Goal: Task Accomplishment & Management: Complete application form

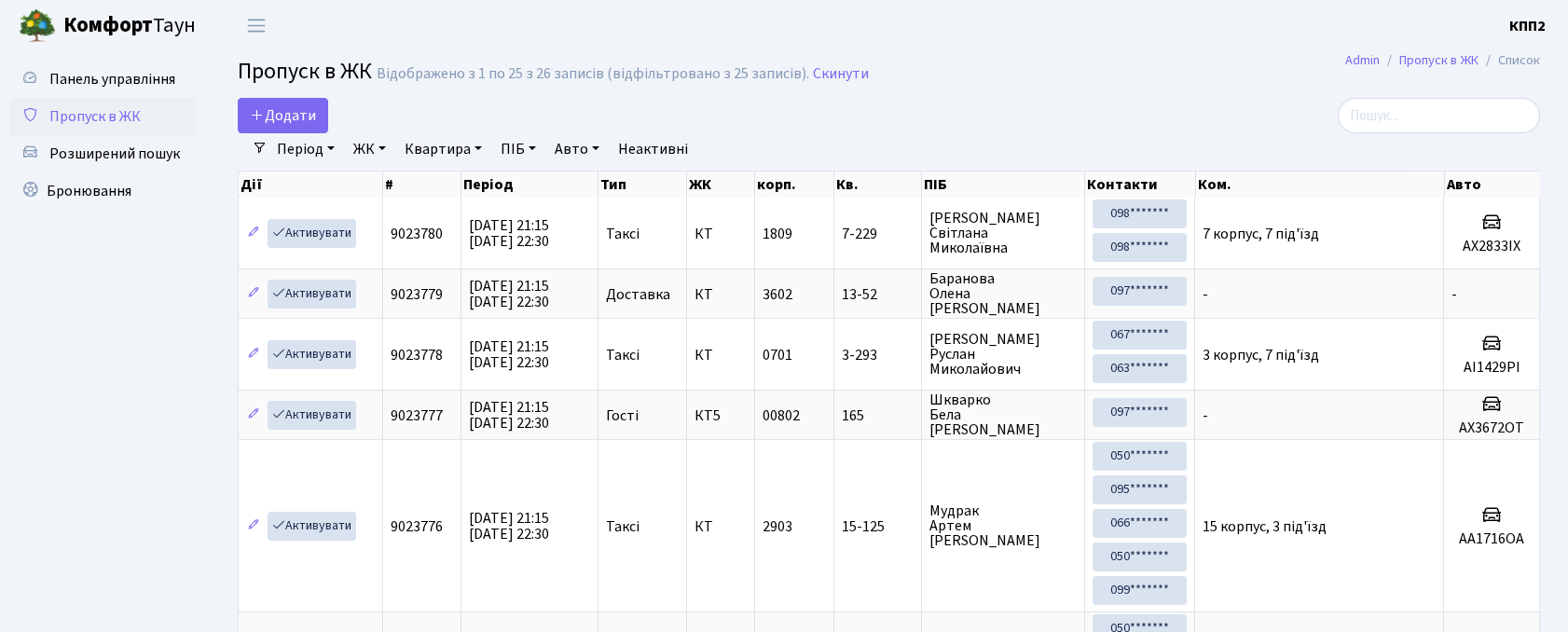
select select "25"
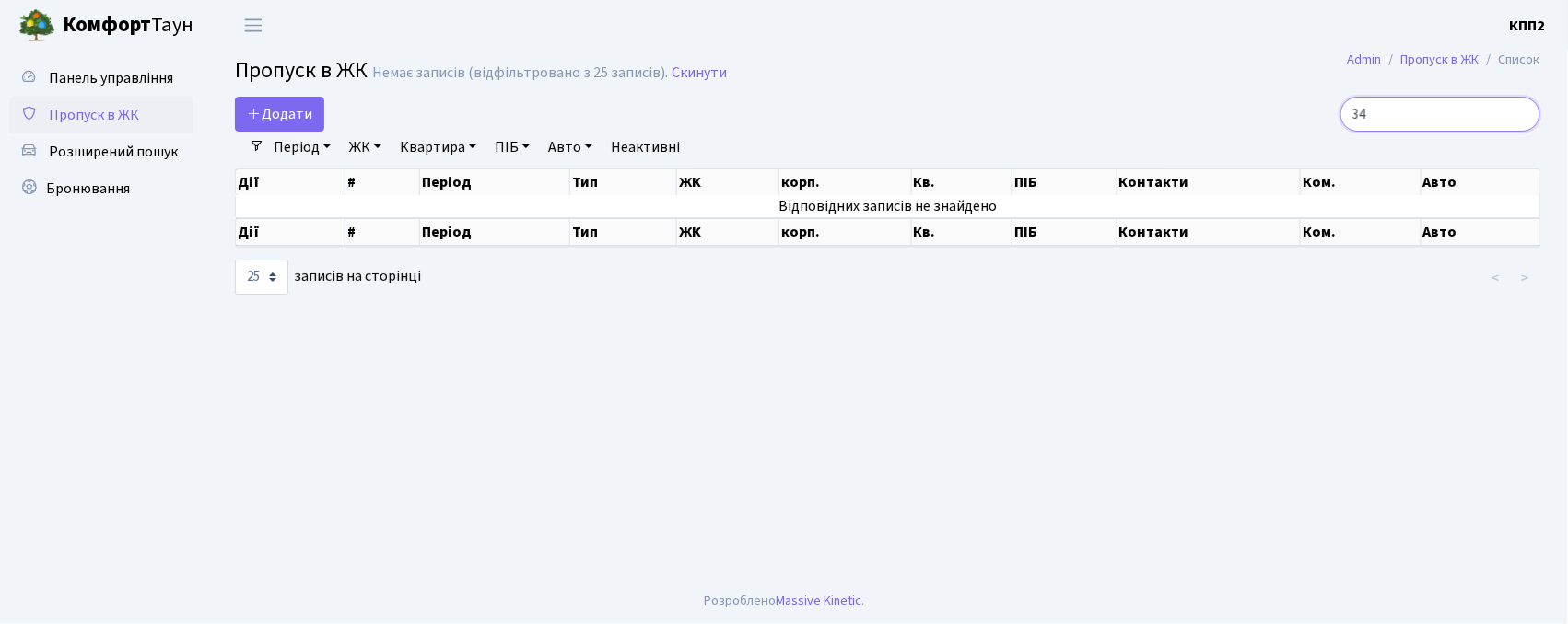
type input "3"
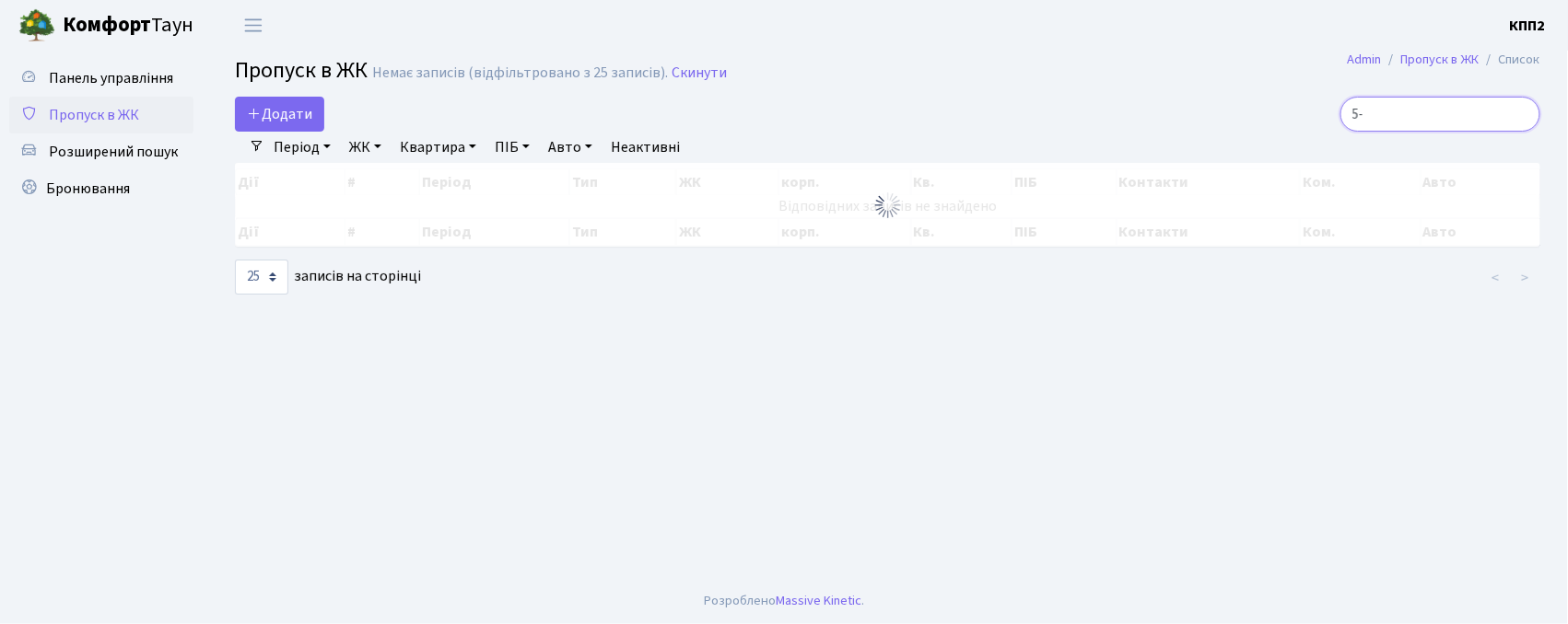
type input "5"
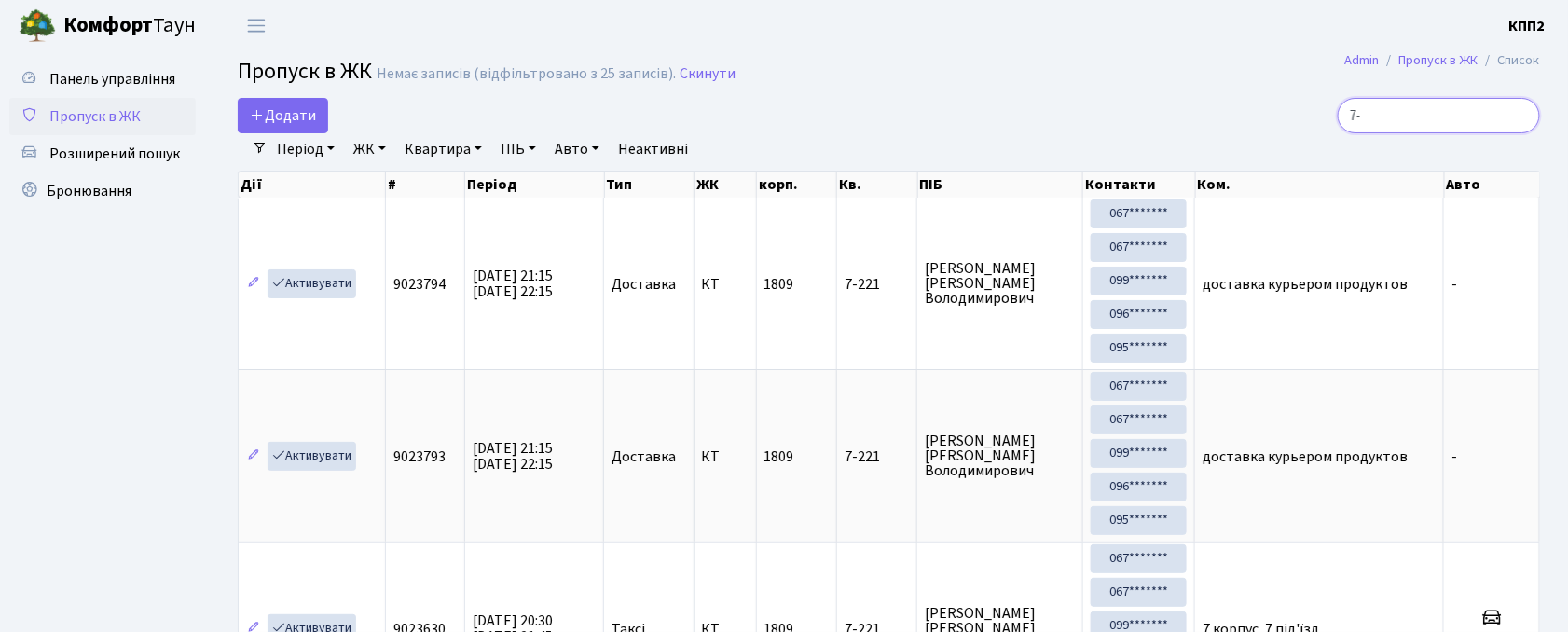
type input "7"
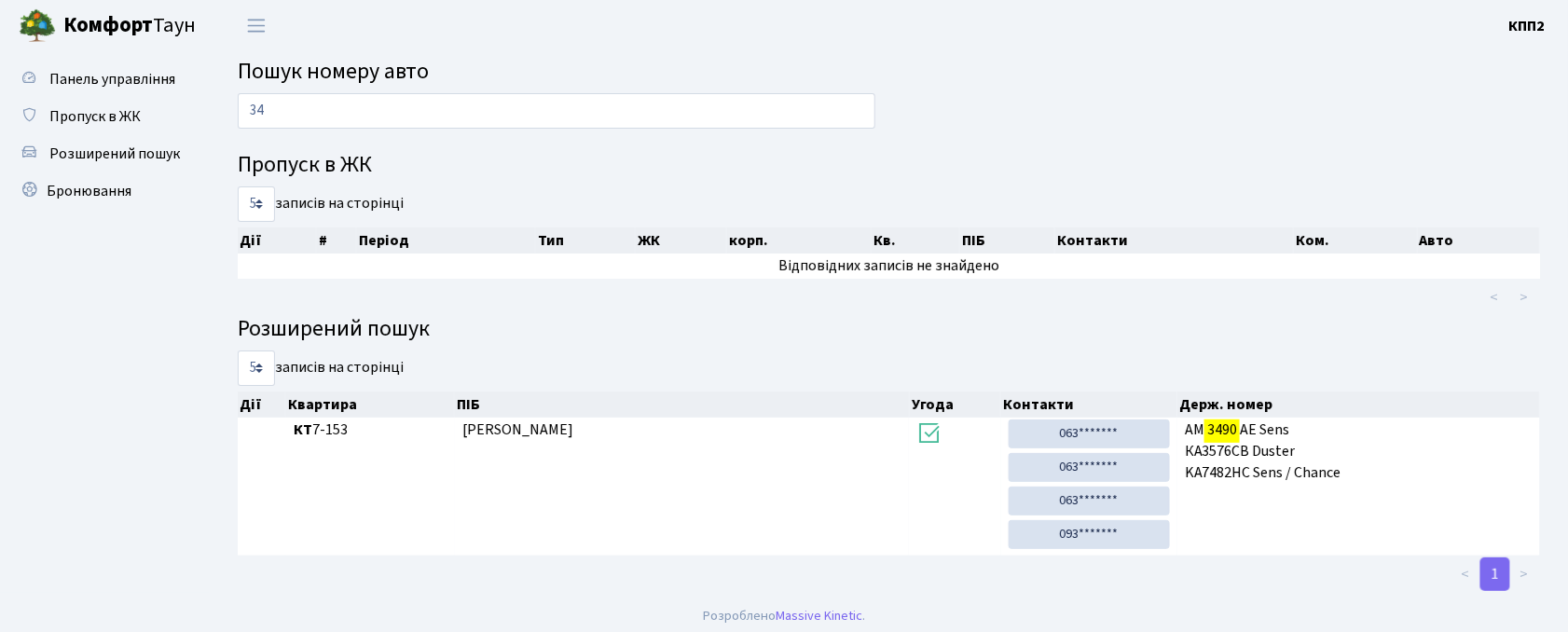
type input "3"
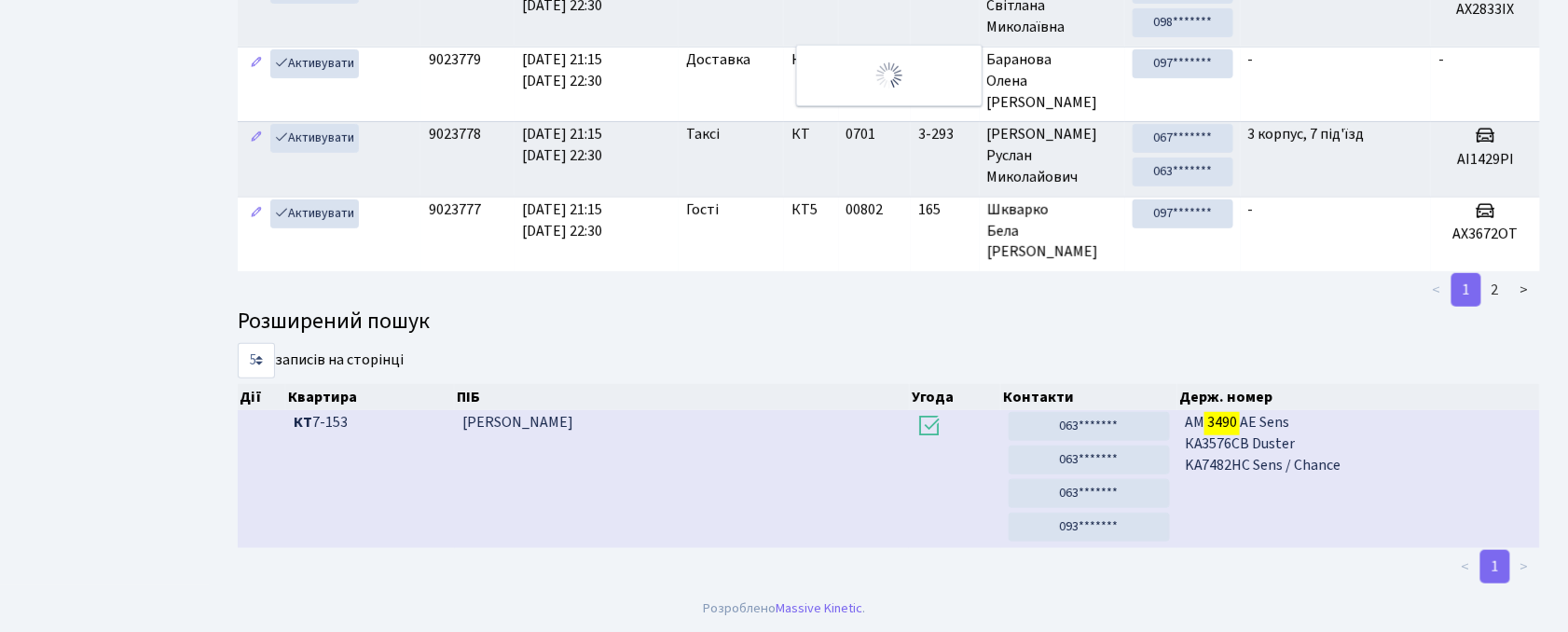
scroll to position [8, 0]
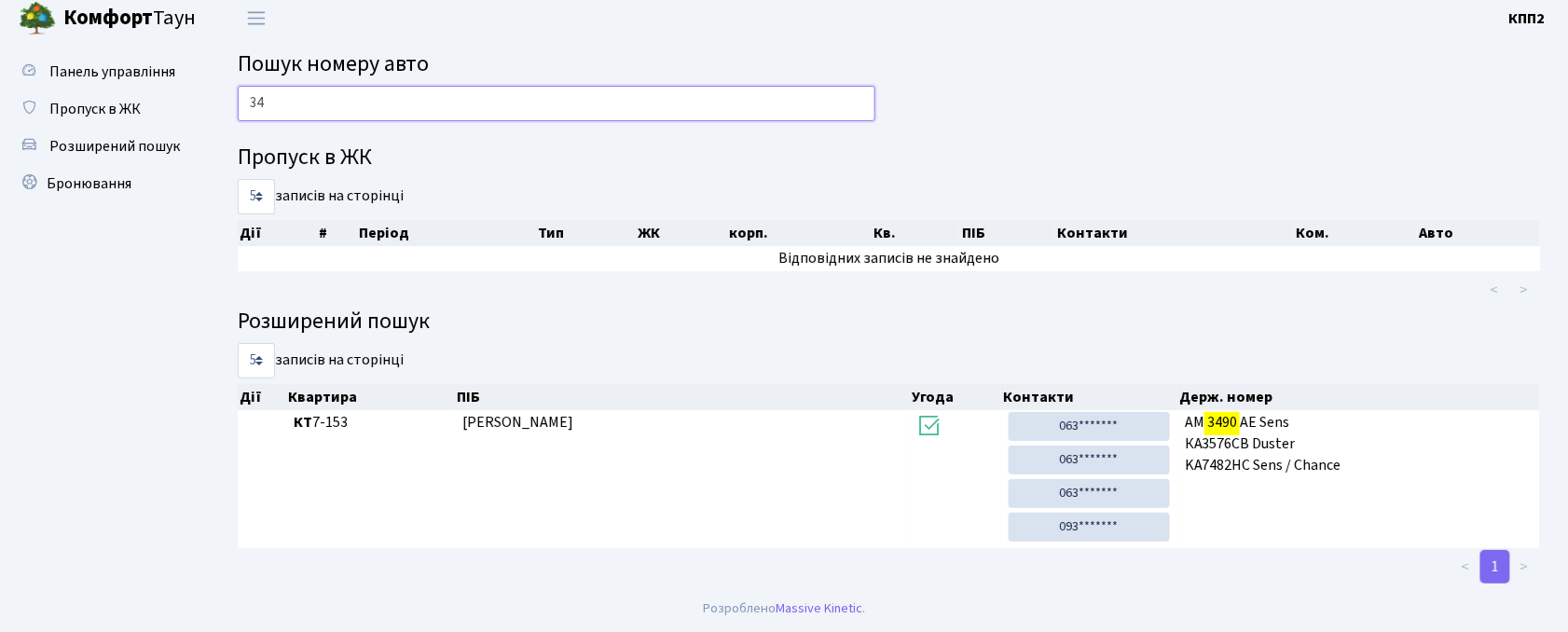
type input "3"
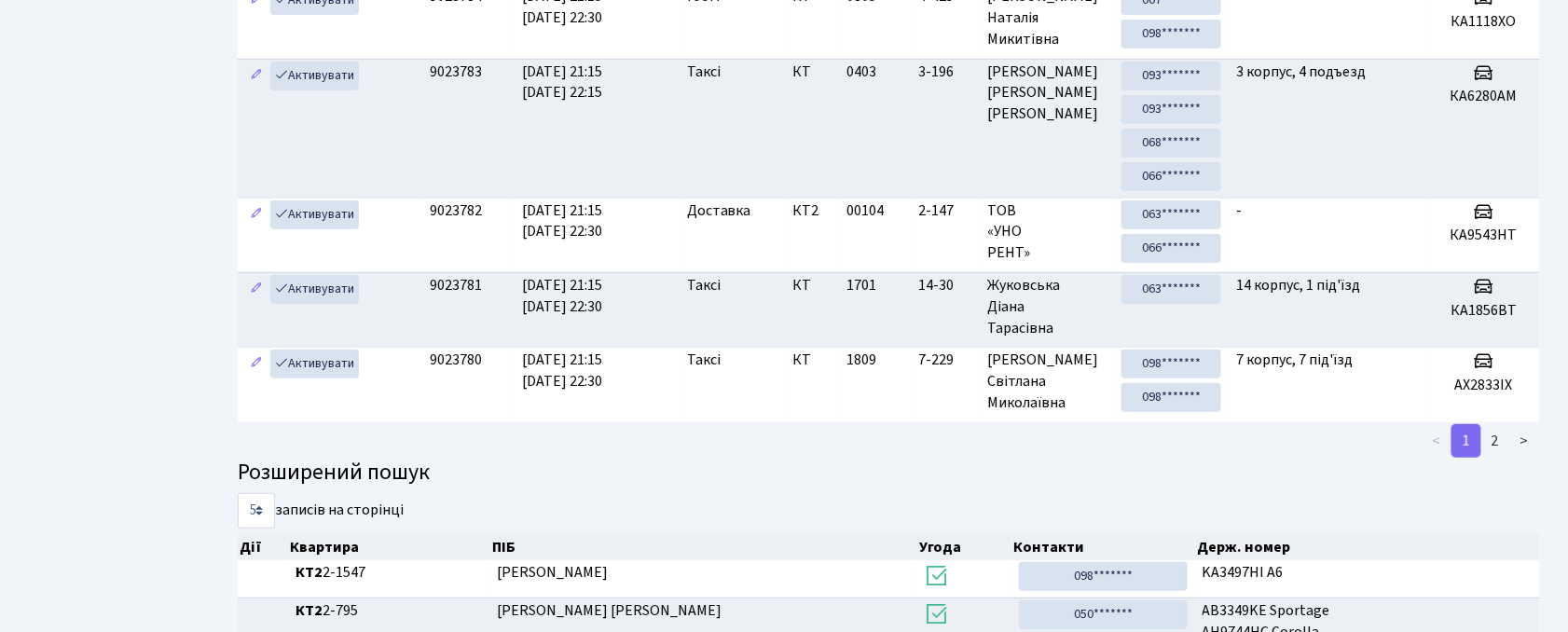
scroll to position [359, 0]
